Goal: Transaction & Acquisition: Purchase product/service

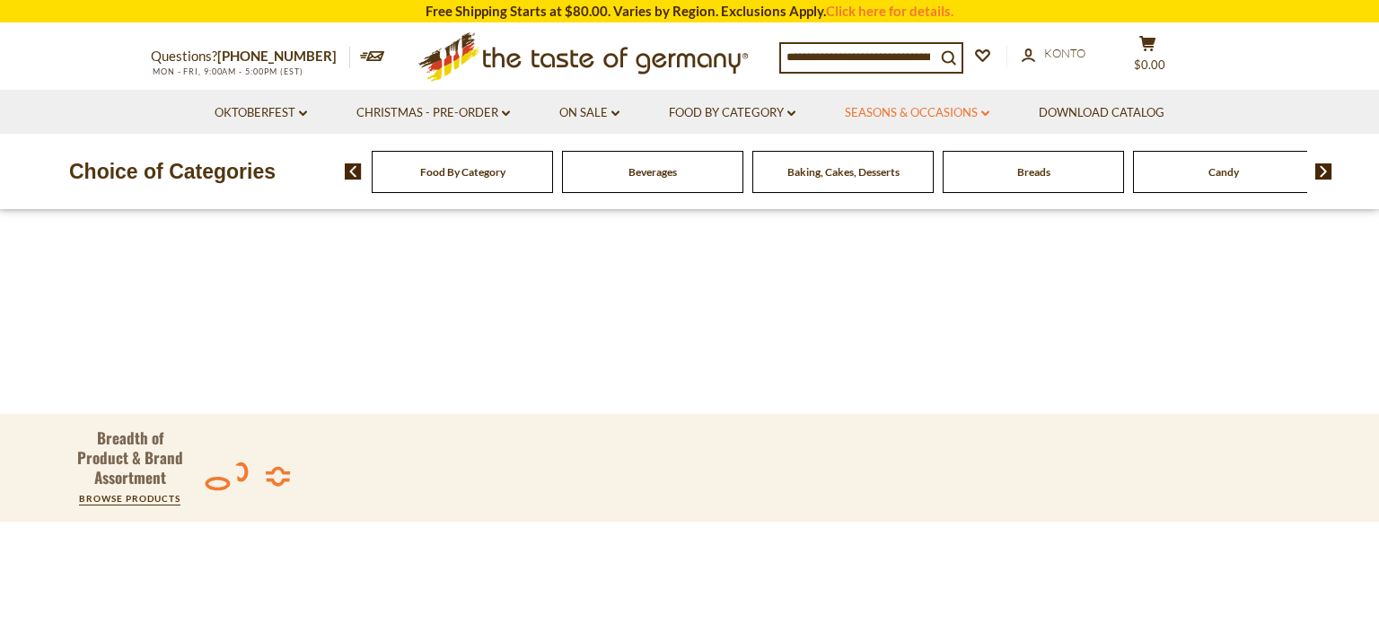
click at [906, 110] on link "Seasons & Occasions dropdown_arrow" at bounding box center [917, 113] width 145 height 20
click at [746, 121] on link "Food By Category dropdown_arrow" at bounding box center [732, 113] width 127 height 20
click at [524, 58] on icon ".st0{fill:#EDD300;} .st1{fill:#D33E21;}" at bounding box center [584, 57] width 336 height 66
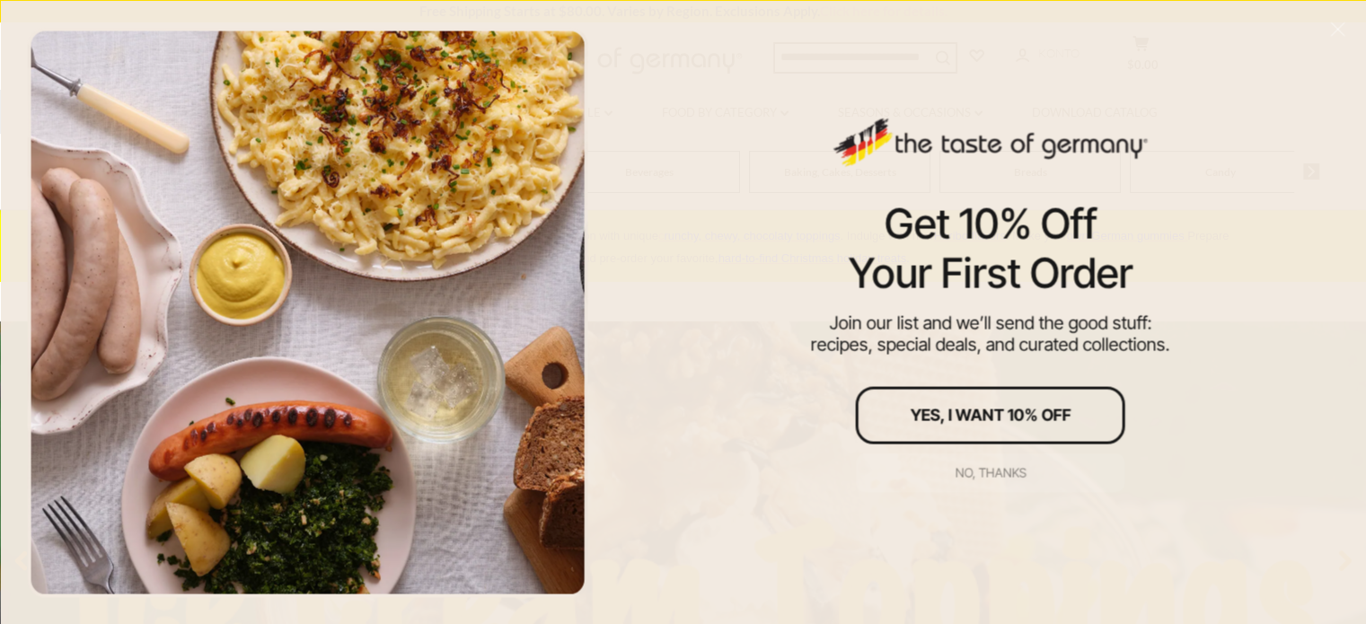
click at [995, 472] on div "No, thanks" at bounding box center [989, 472] width 71 height 13
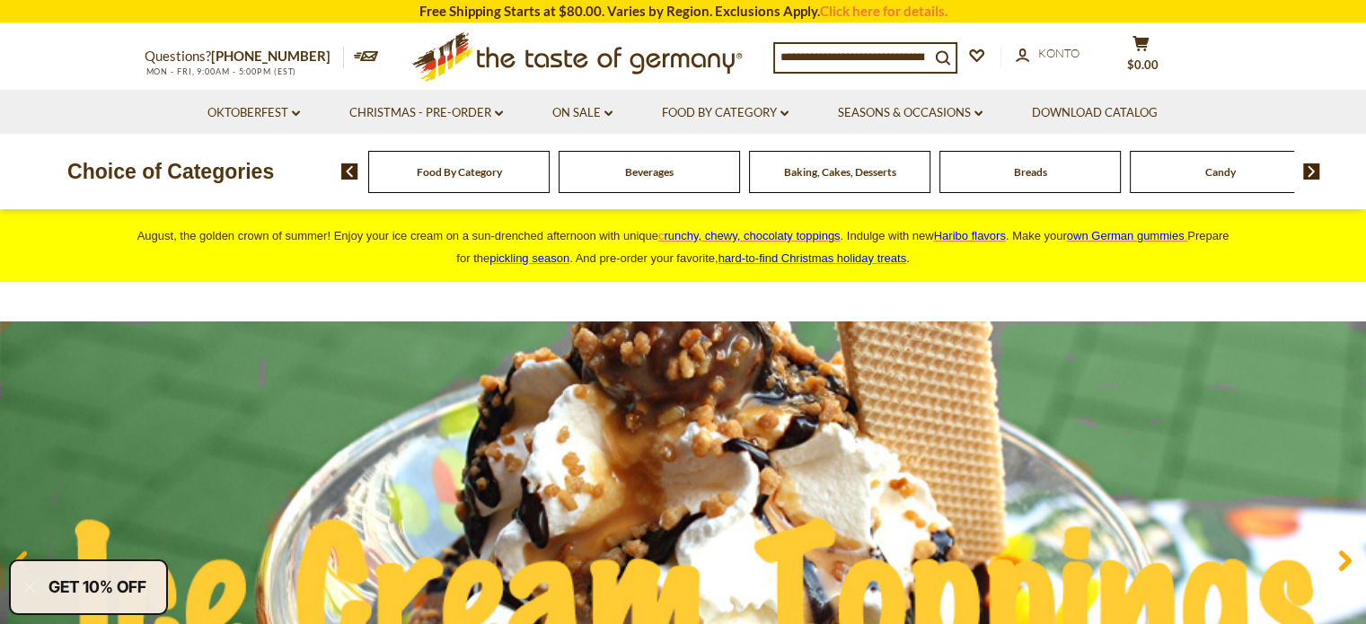
click at [435, 172] on span "Food By Category" at bounding box center [459, 171] width 85 height 13
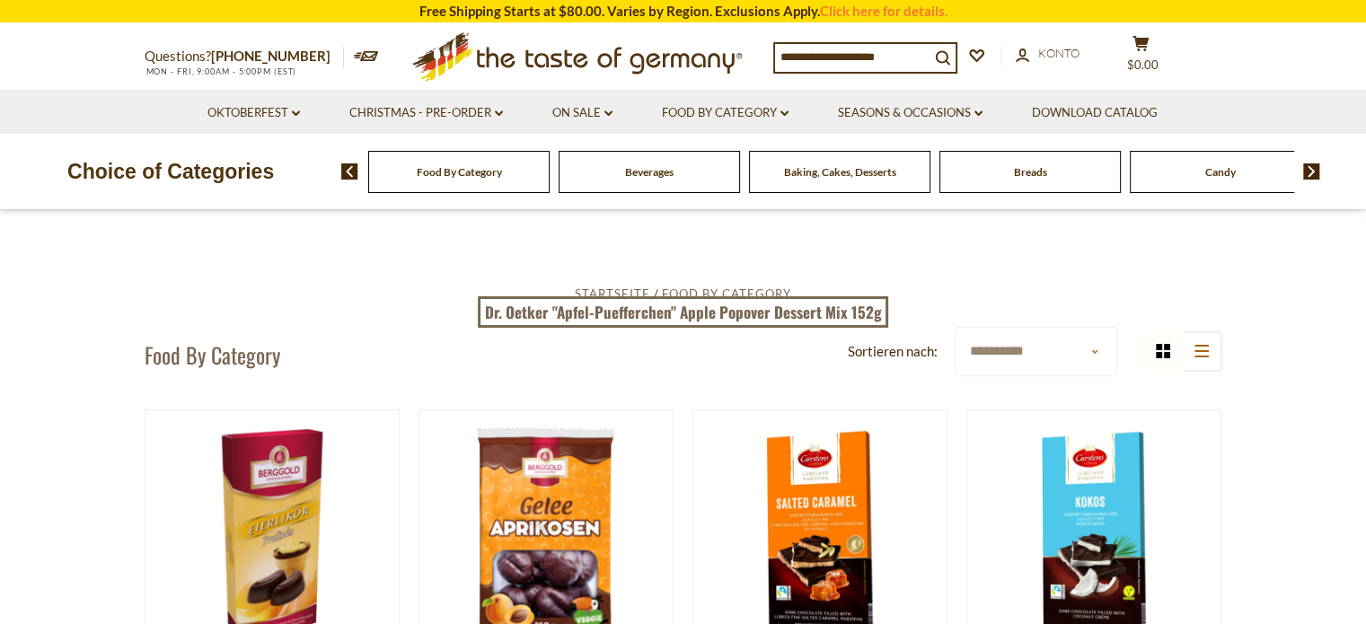
click at [1315, 171] on img at bounding box center [1311, 171] width 17 height 16
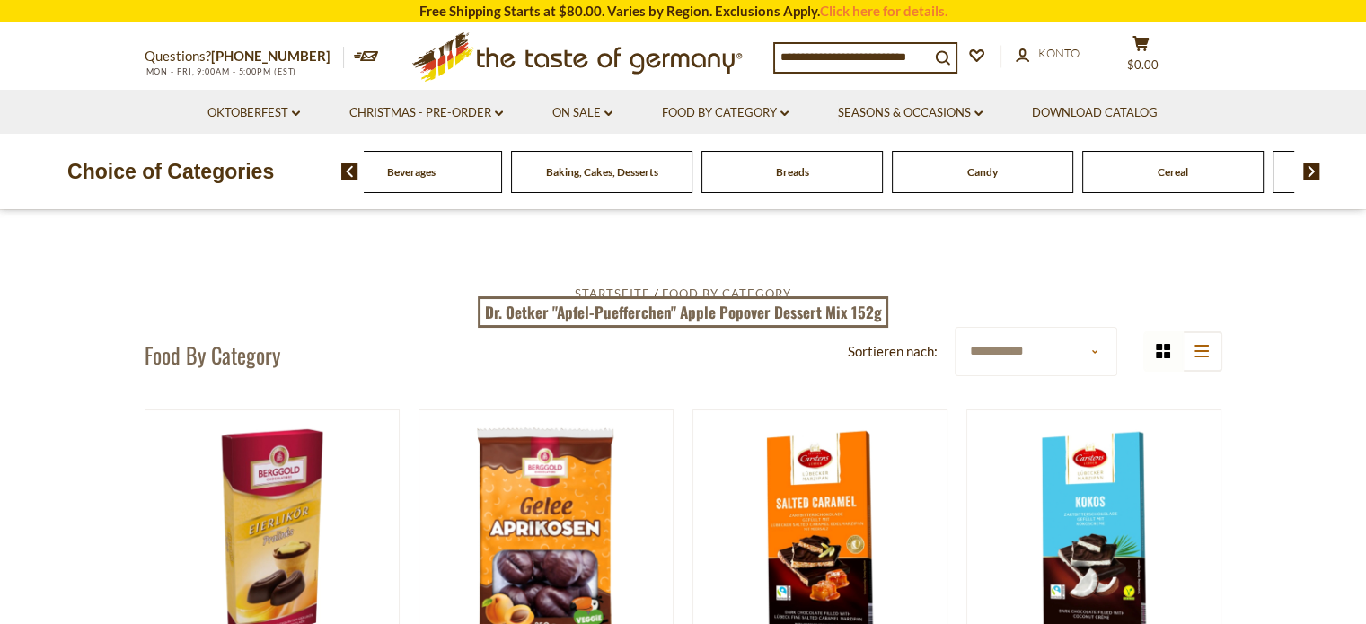
click at [1315, 171] on img at bounding box center [1311, 171] width 17 height 16
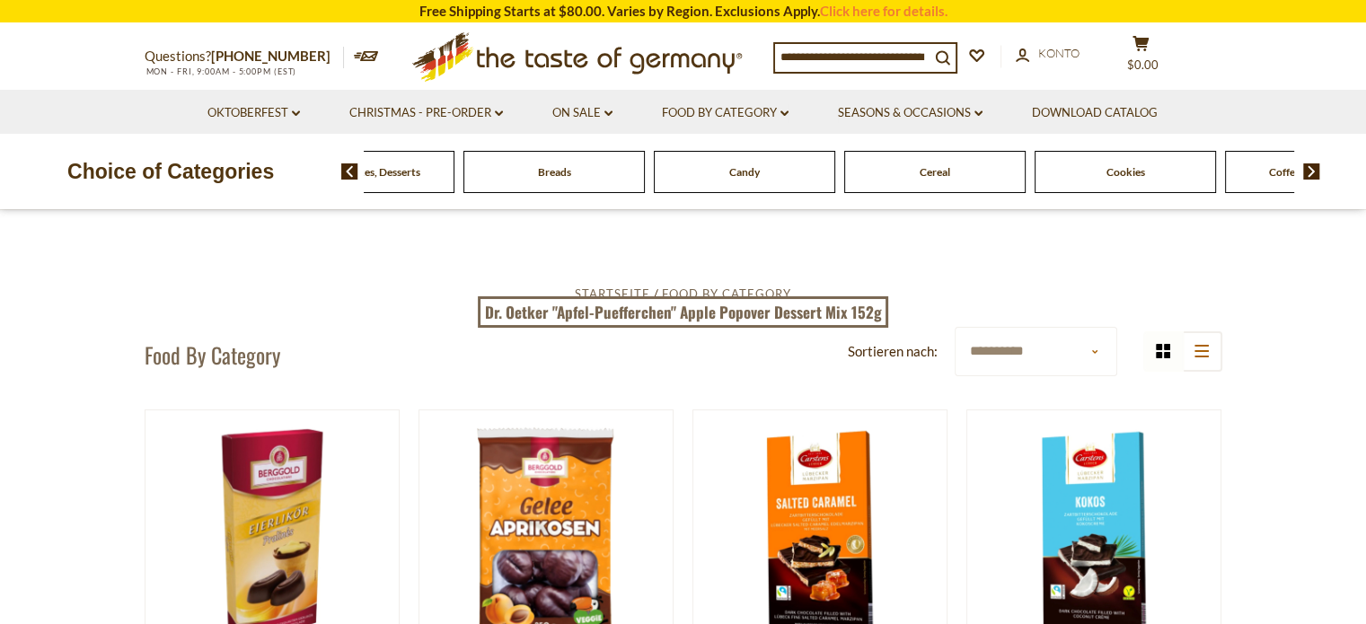
click at [1315, 171] on img at bounding box center [1311, 171] width 17 height 16
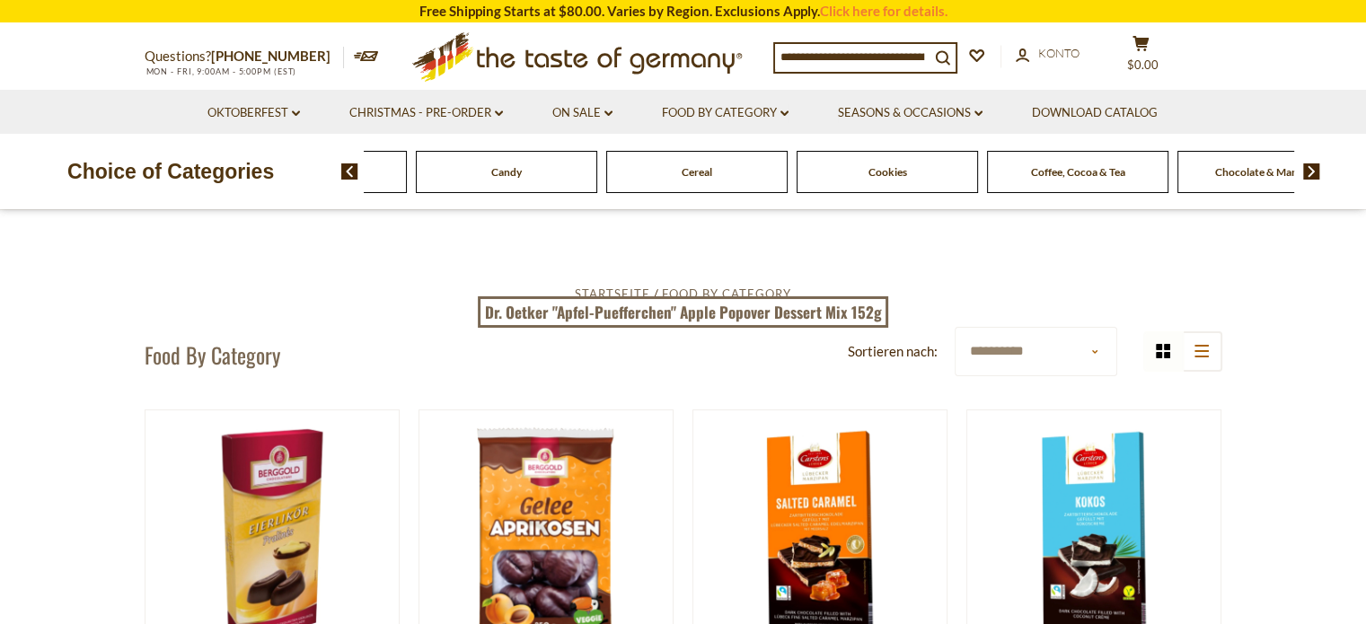
click at [1315, 171] on img at bounding box center [1311, 171] width 17 height 16
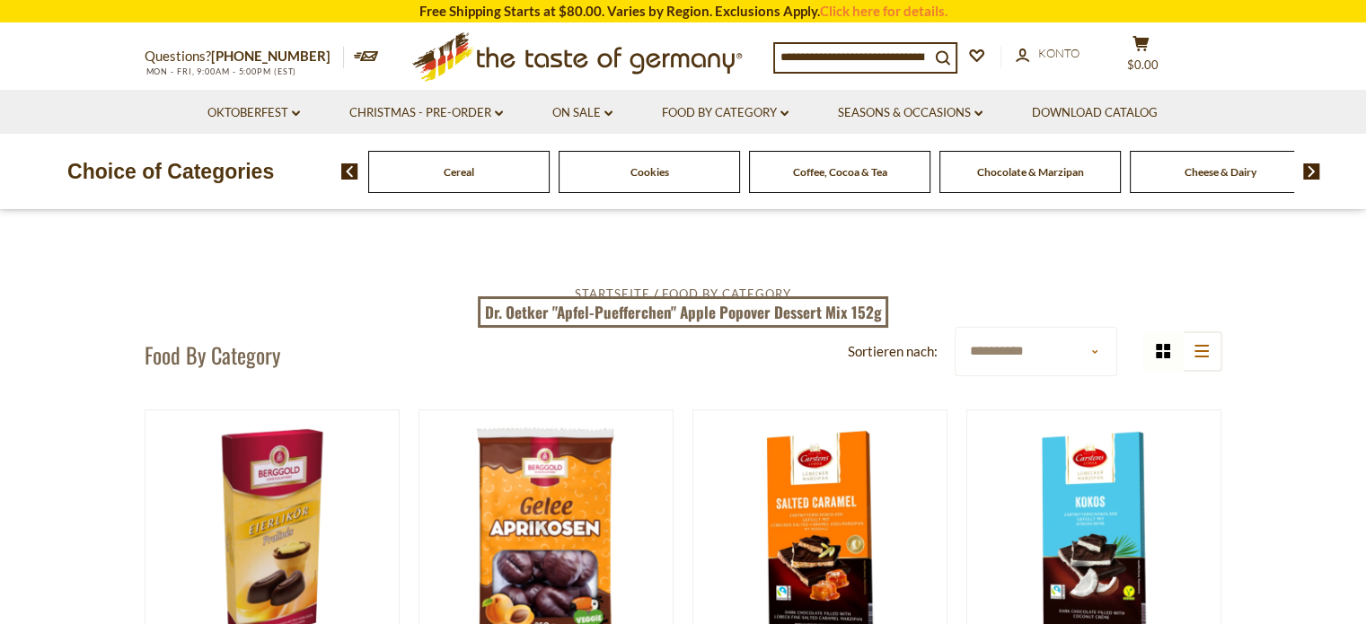
click at [1315, 171] on img at bounding box center [1311, 171] width 17 height 16
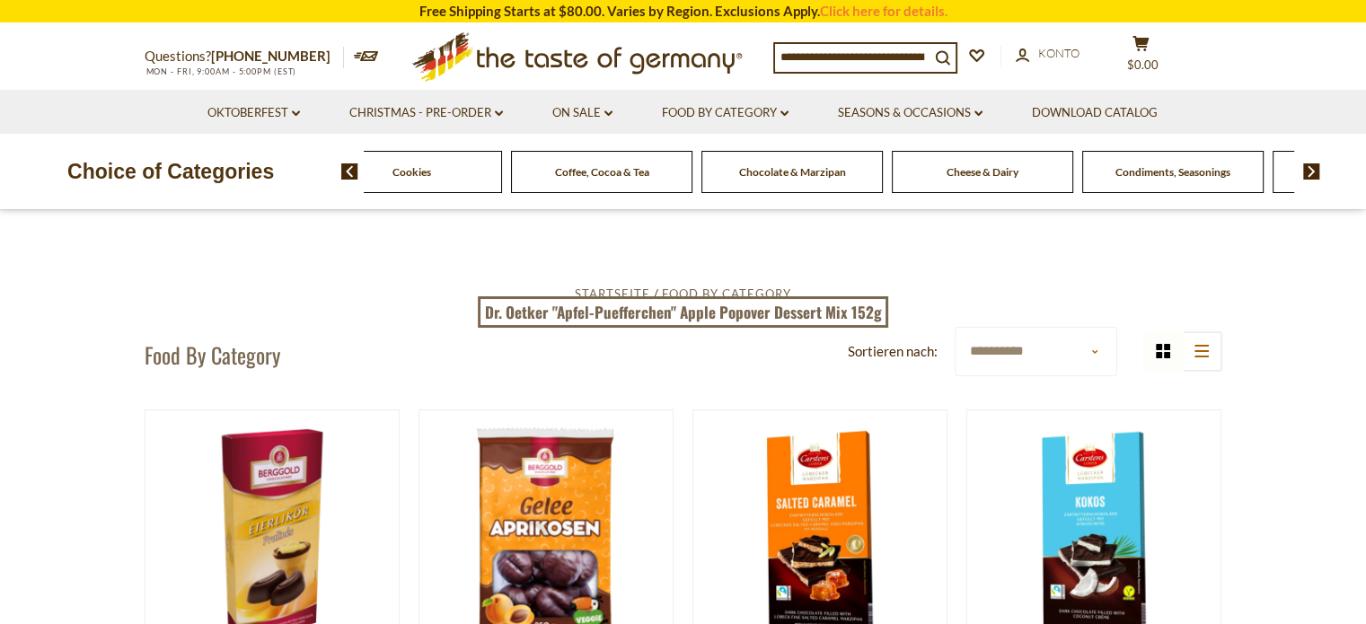
click at [1315, 171] on img at bounding box center [1311, 171] width 17 height 16
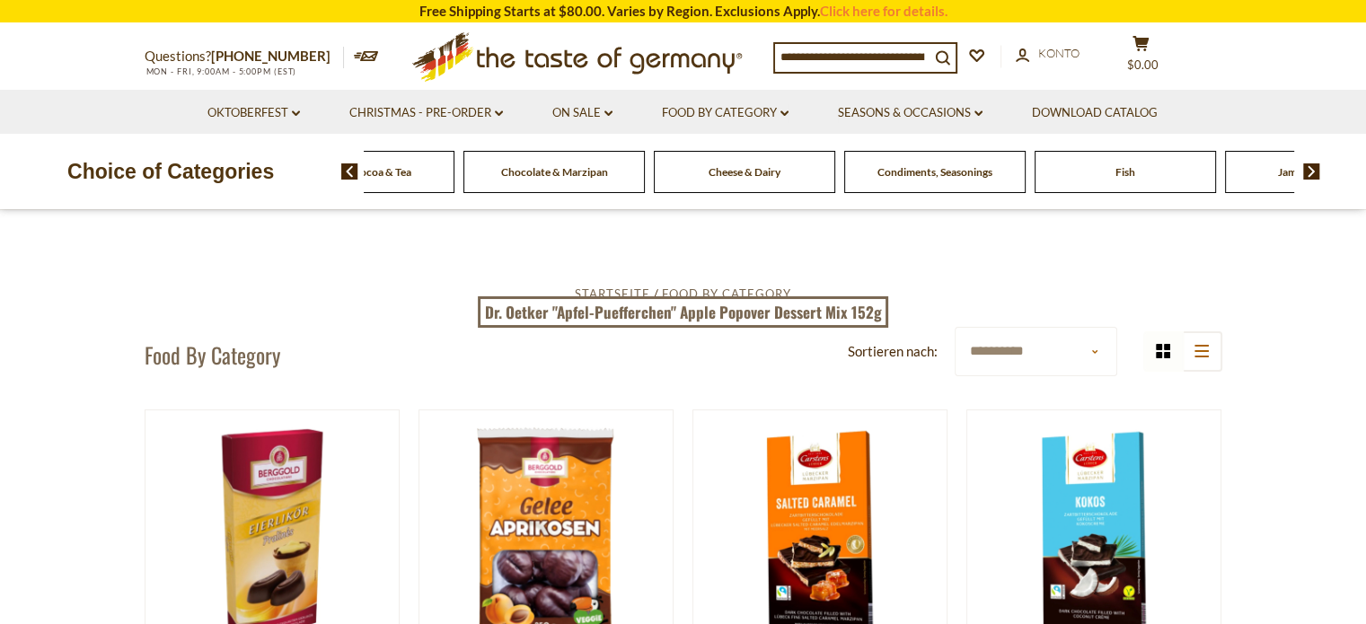
click at [1315, 171] on img at bounding box center [1311, 171] width 17 height 16
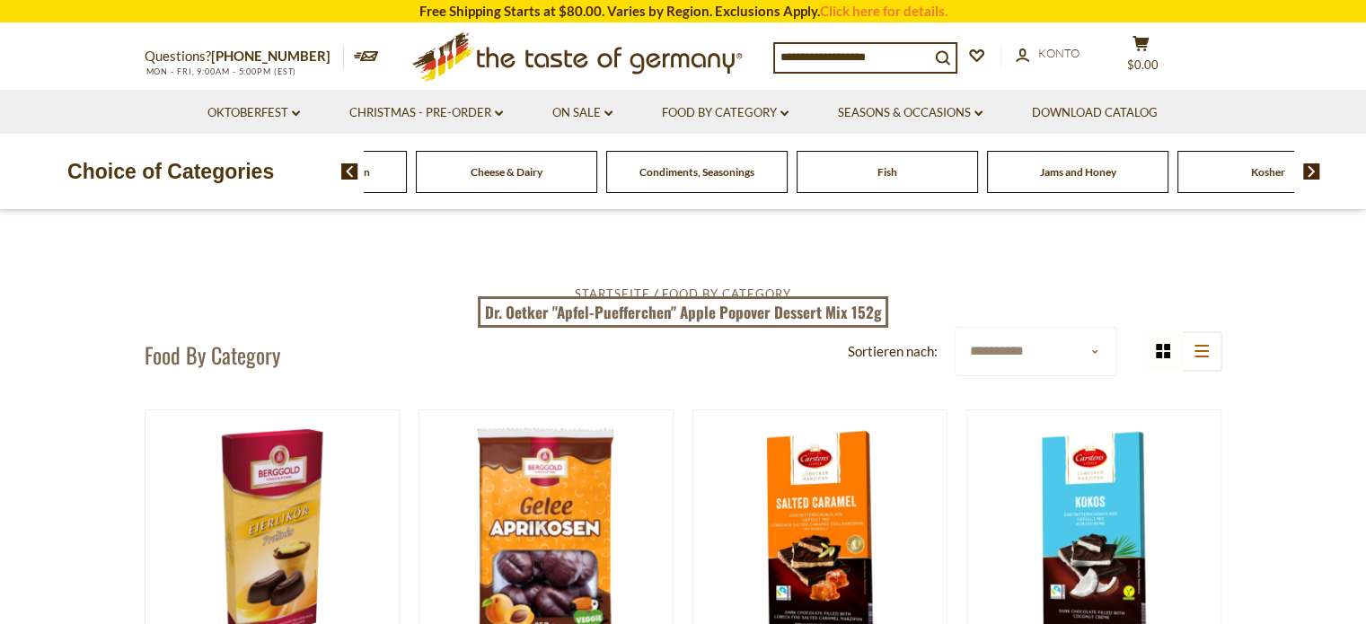
click at [1315, 171] on img at bounding box center [1311, 171] width 17 height 16
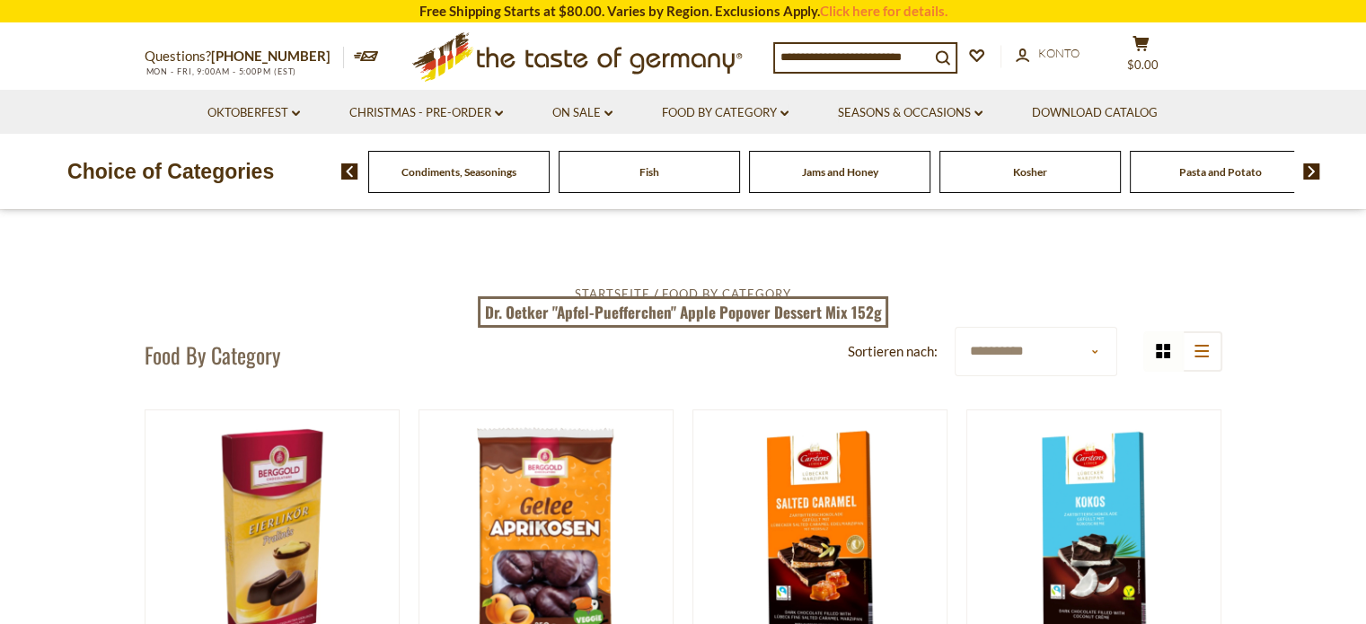
click at [1315, 171] on img at bounding box center [1311, 171] width 17 height 16
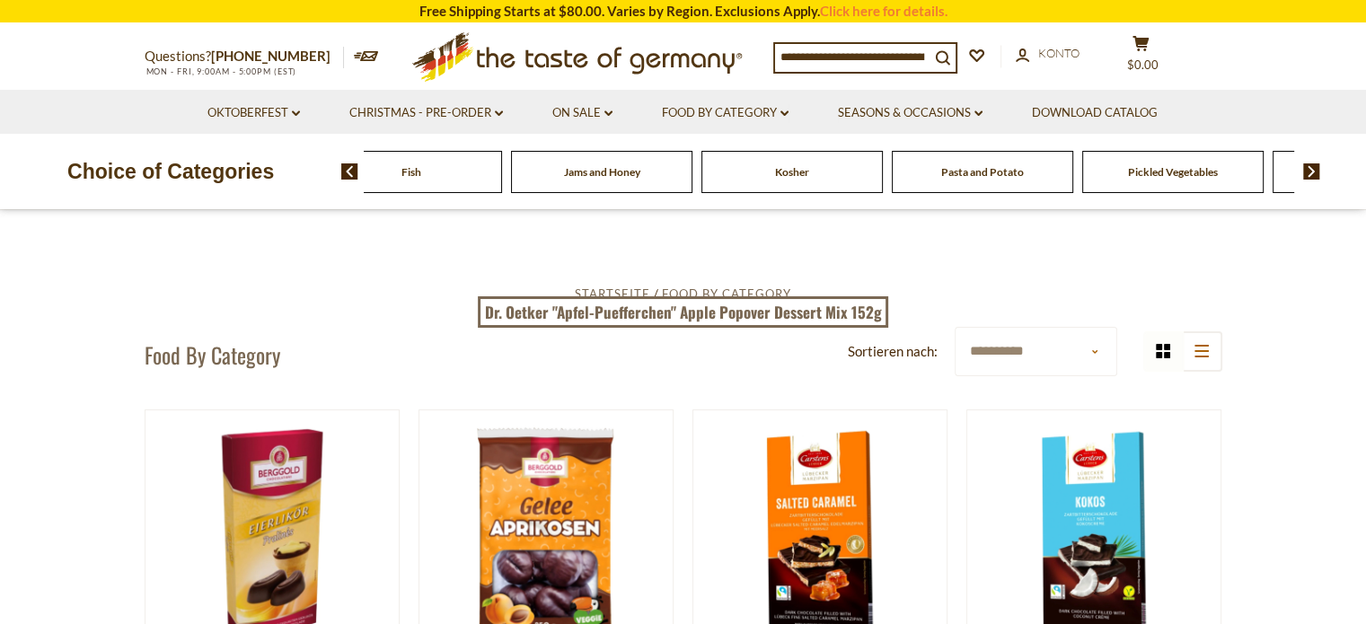
click at [1315, 171] on img at bounding box center [1311, 171] width 17 height 16
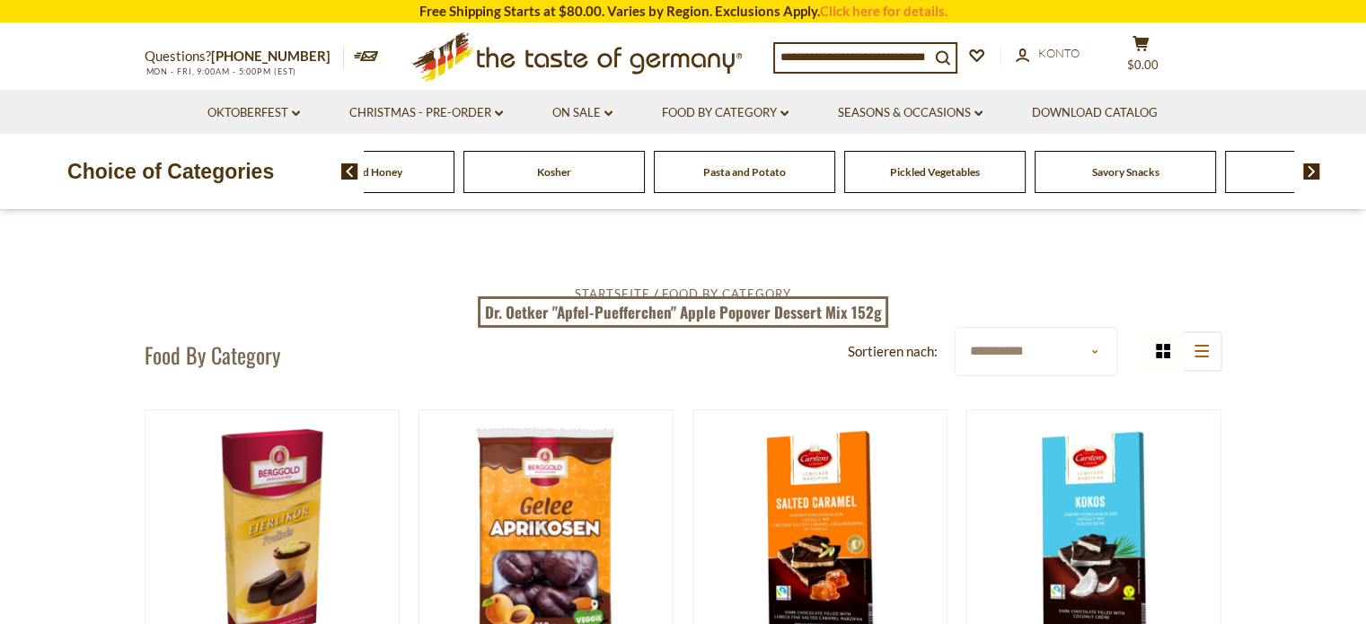
click at [748, 174] on span "Pasta and Potato" at bounding box center [744, 171] width 83 height 13
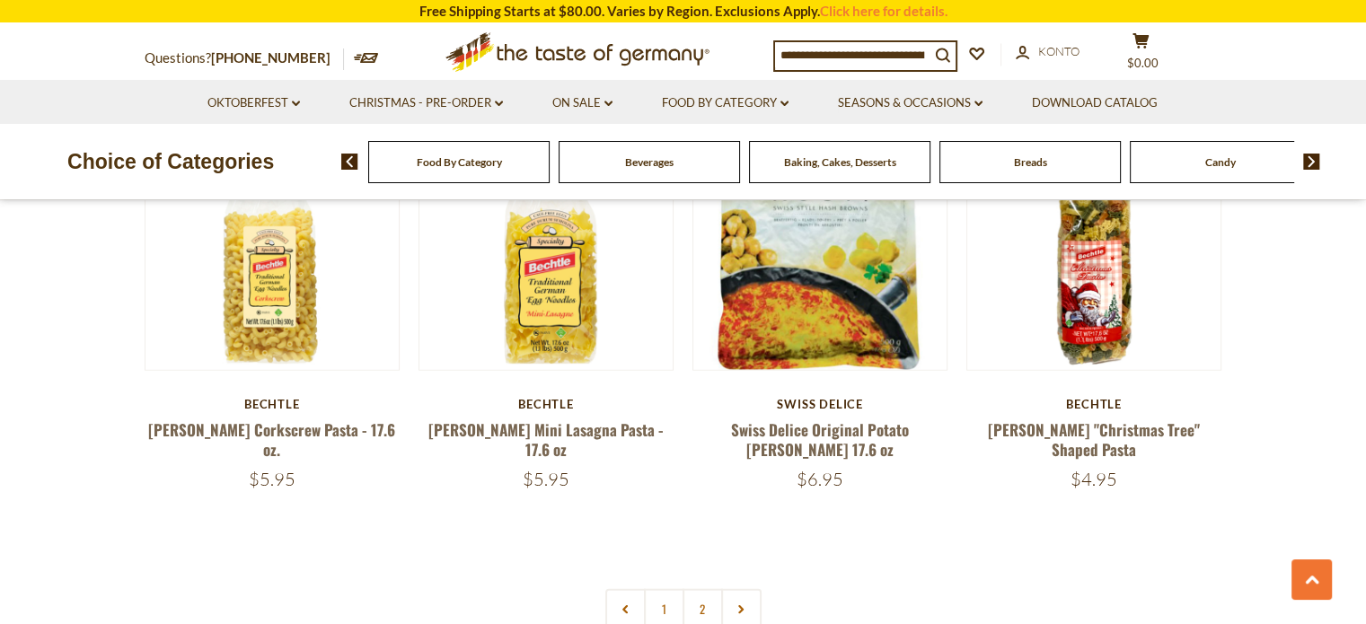
scroll to position [4310, 0]
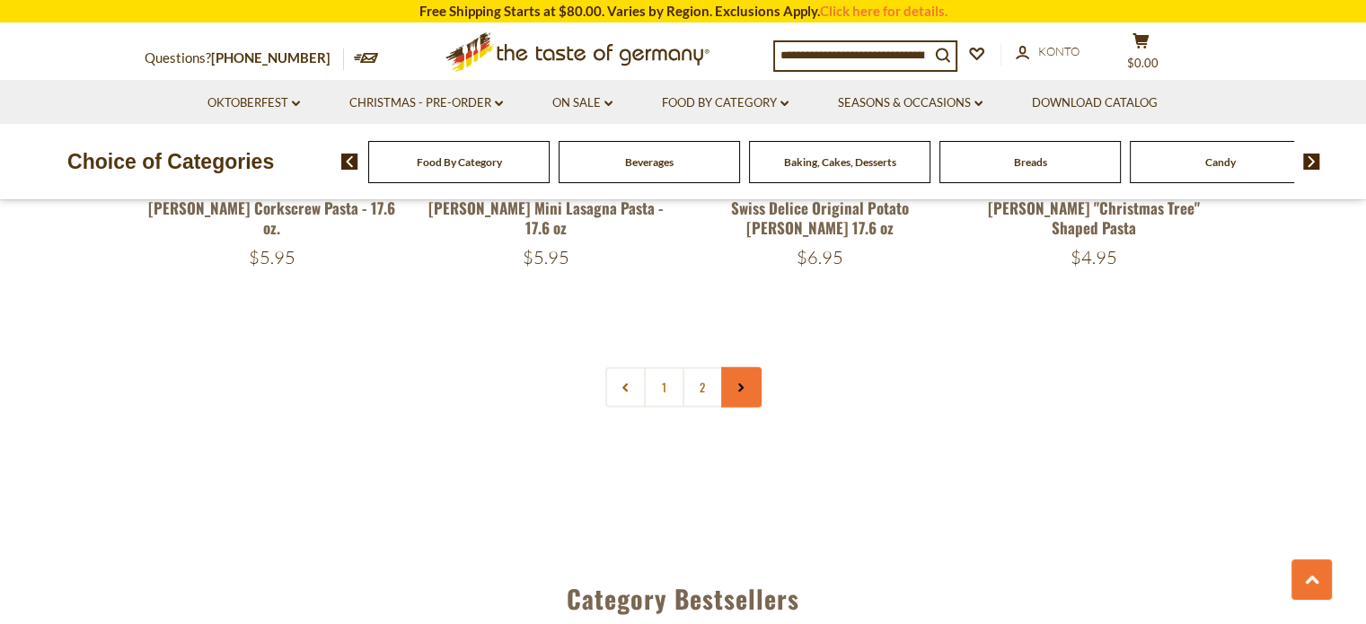
click at [729, 391] on link at bounding box center [741, 387] width 40 height 40
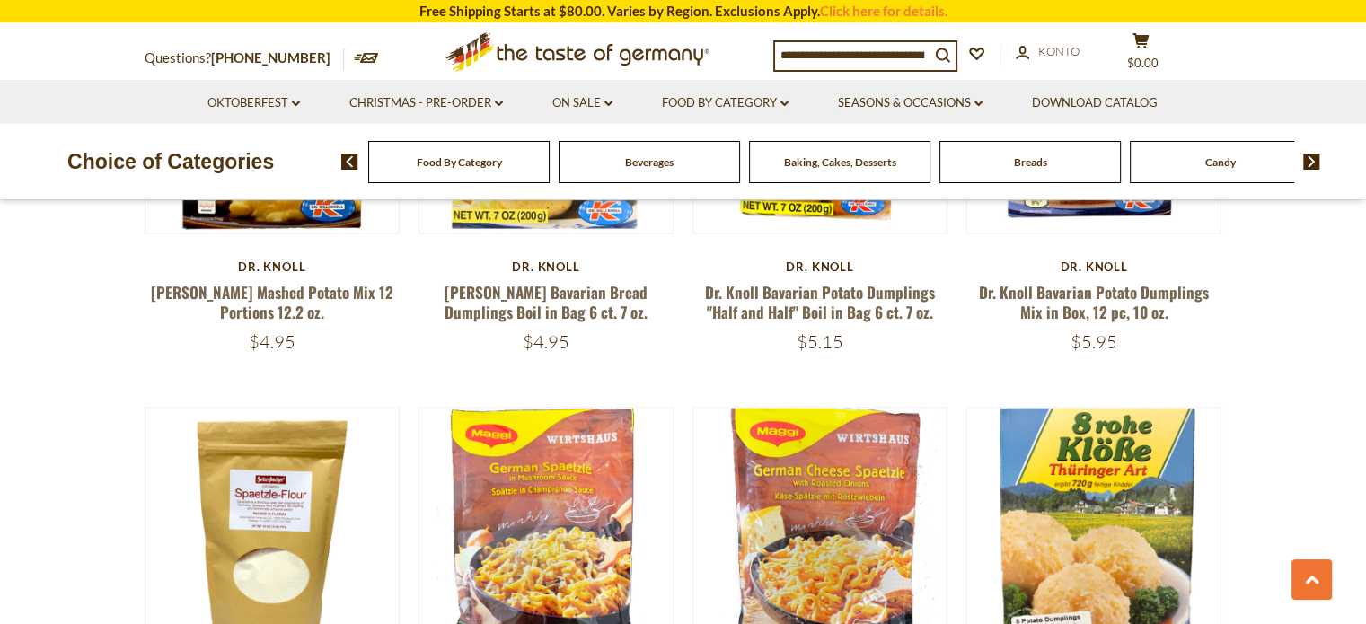
scroll to position [2604, 0]
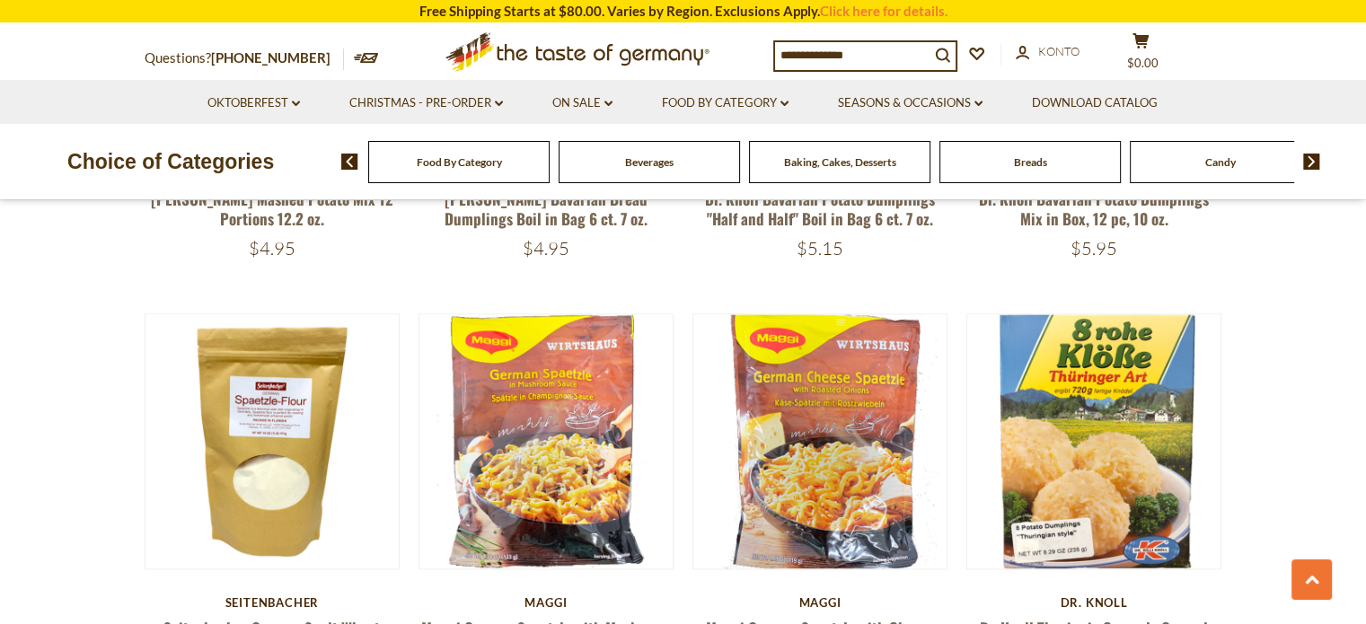
click at [867, 60] on input at bounding box center [852, 54] width 154 height 25
type input "*********"
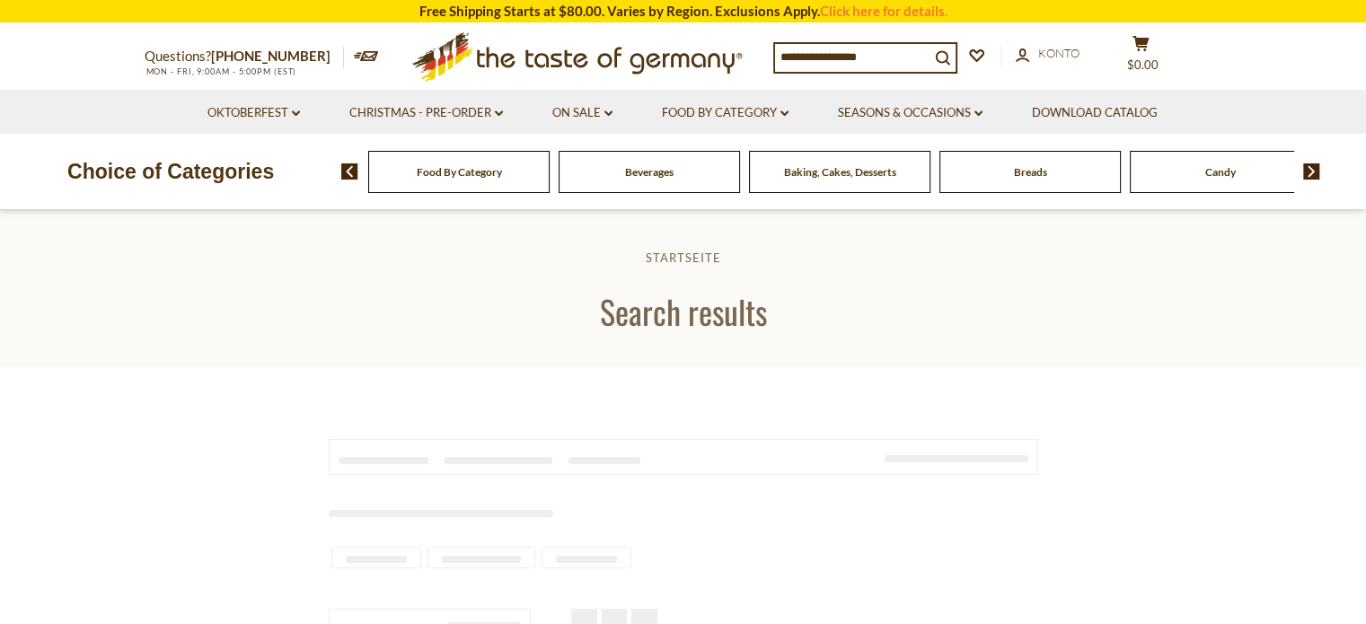
type input "*********"
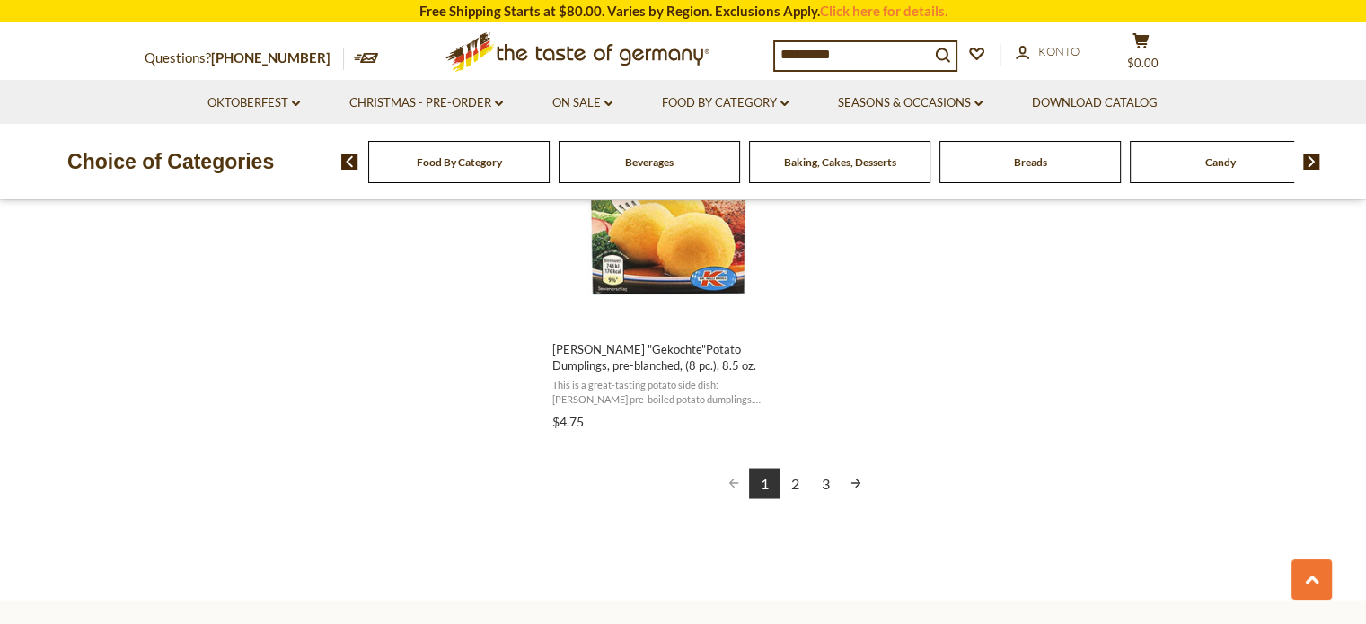
scroll to position [3412, 0]
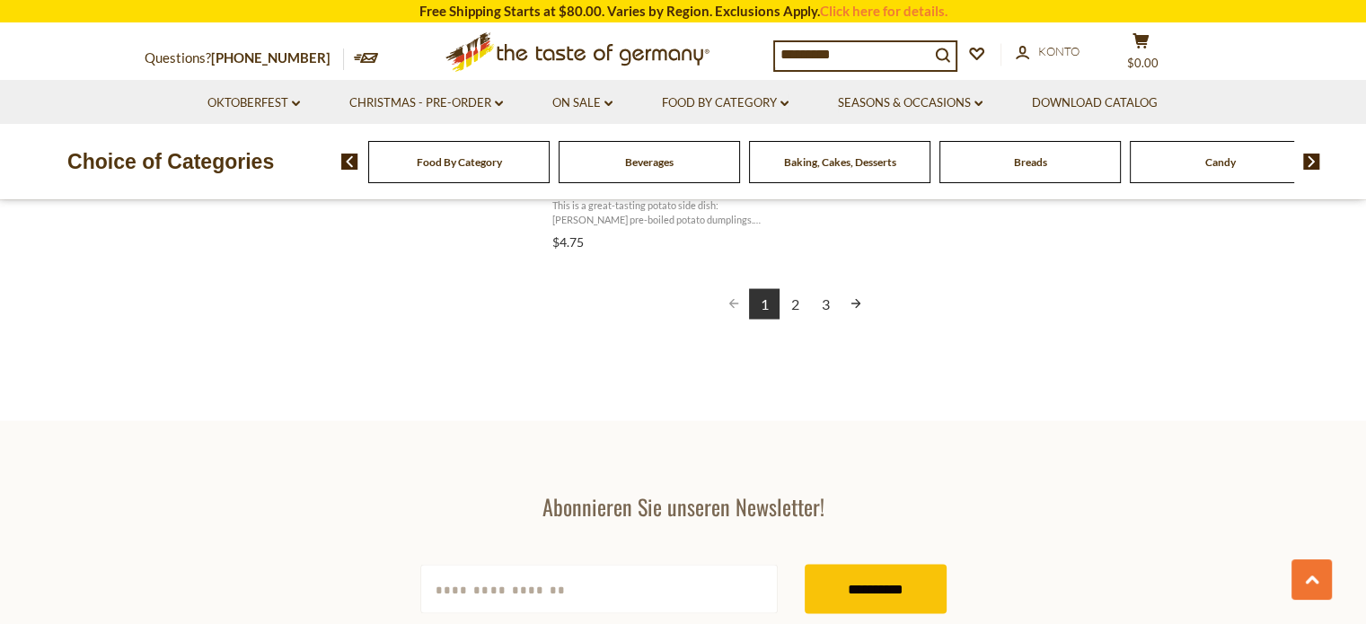
click at [790, 308] on link "2" at bounding box center [794, 303] width 31 height 31
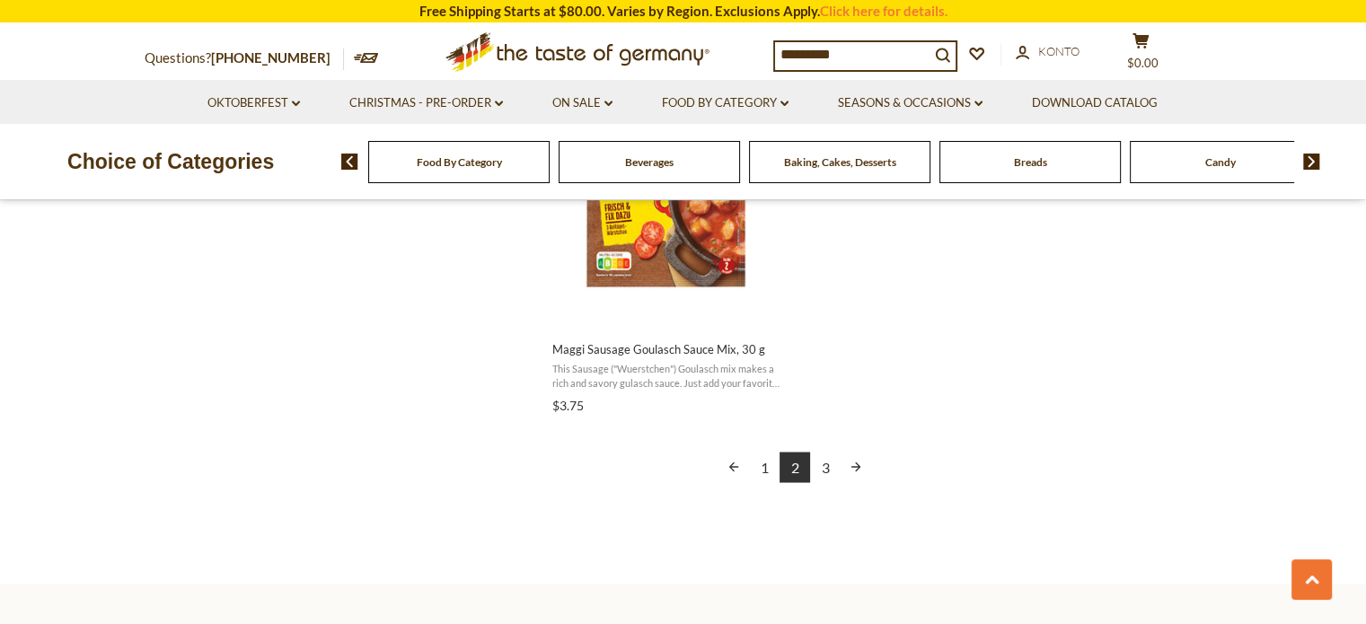
scroll to position [3412, 0]
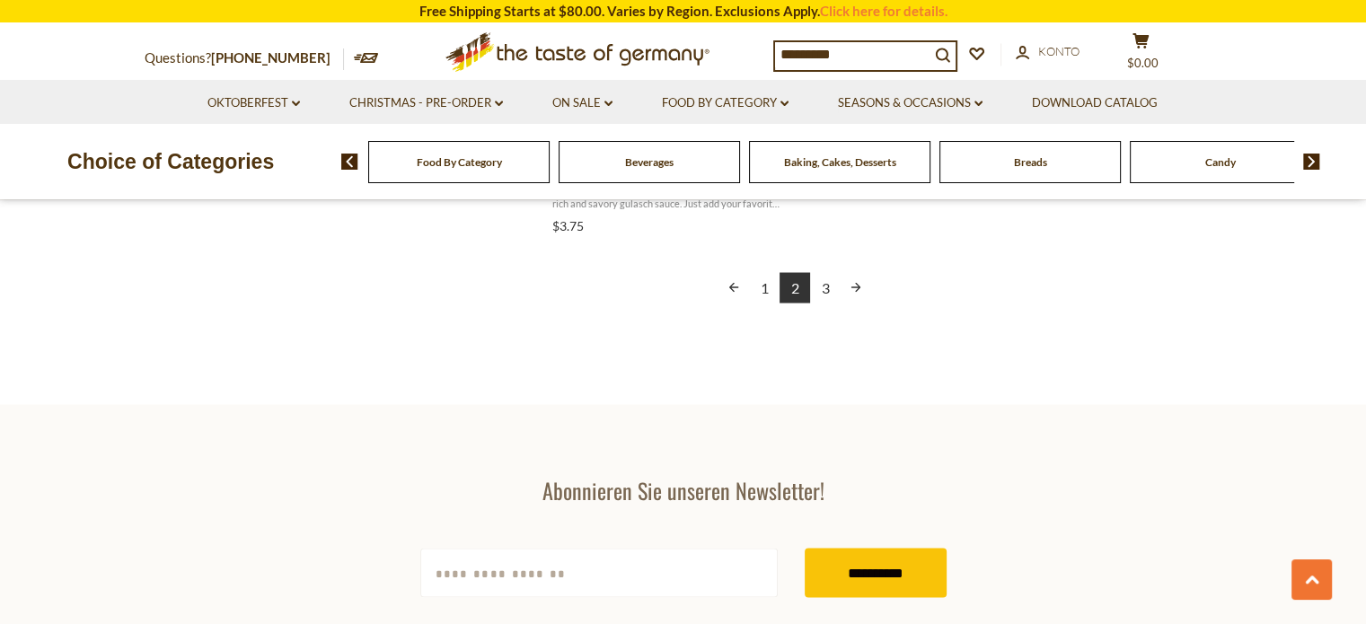
click at [823, 292] on link "3" at bounding box center [825, 287] width 31 height 31
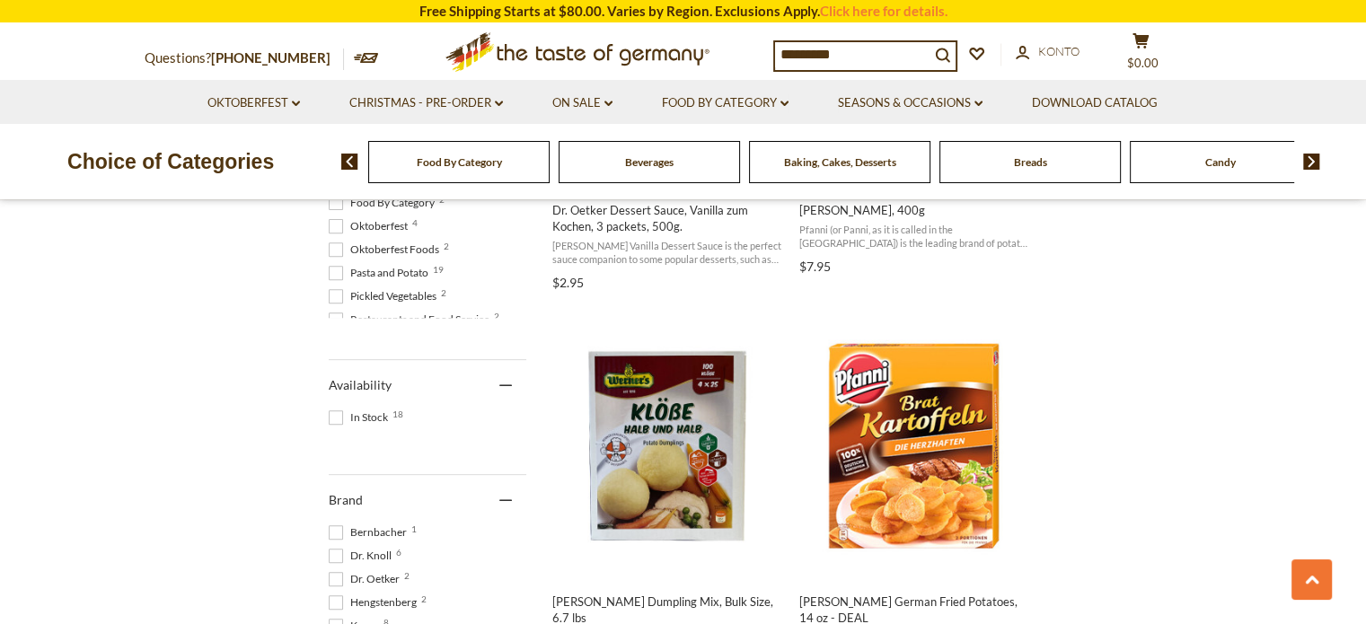
scroll to position [898, 0]
